Goal: Task Accomplishment & Management: Use online tool/utility

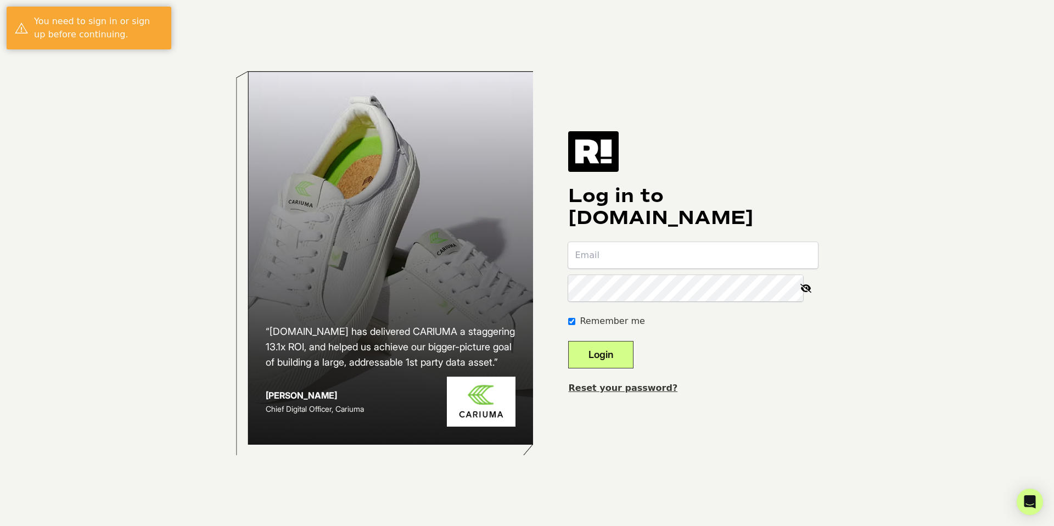
type input "Joseph@EvanAlexanderGrooming.com"
click at [634, 359] on button "Login" at bounding box center [600, 354] width 65 height 27
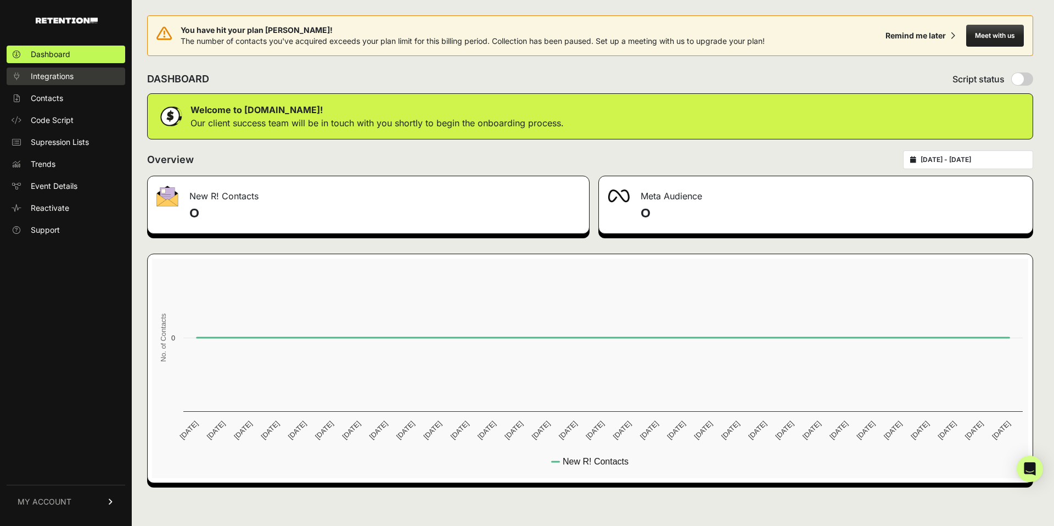
click at [79, 80] on link "Integrations" at bounding box center [66, 77] width 119 height 18
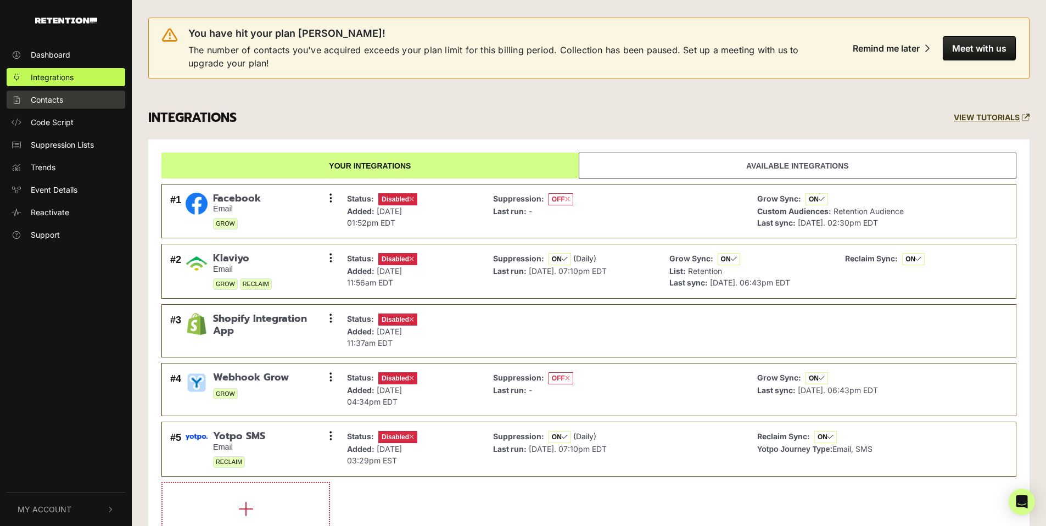
click at [68, 107] on link "Contacts" at bounding box center [66, 100] width 119 height 18
